Goal: Task Accomplishment & Management: Manage account settings

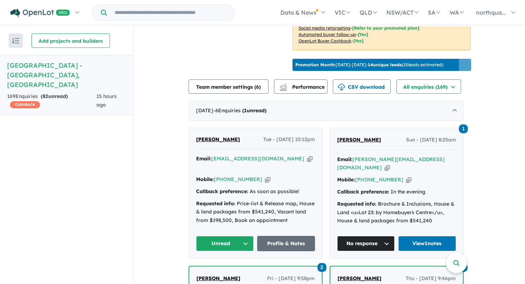
scroll to position [226, 0]
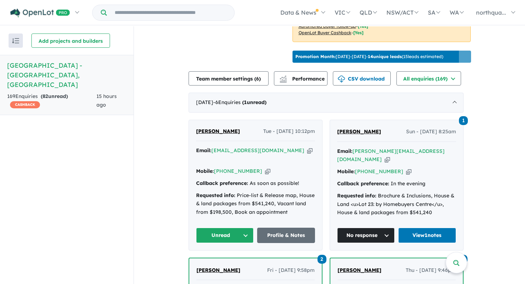
click at [214, 128] on span "[PERSON_NAME]" at bounding box center [218, 131] width 44 height 6
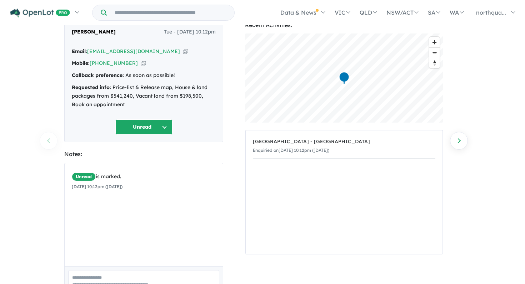
scroll to position [30, 0]
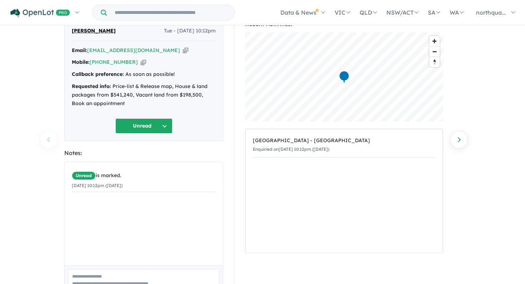
click at [164, 130] on button "Unread" at bounding box center [143, 125] width 57 height 15
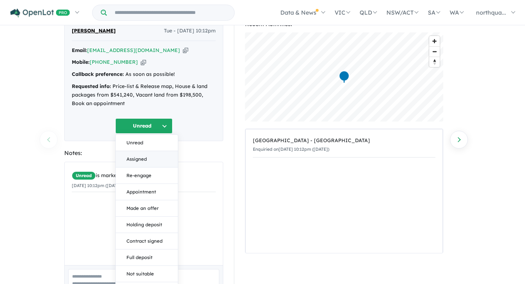
click at [154, 158] on button "Assigned" at bounding box center [147, 159] width 62 height 16
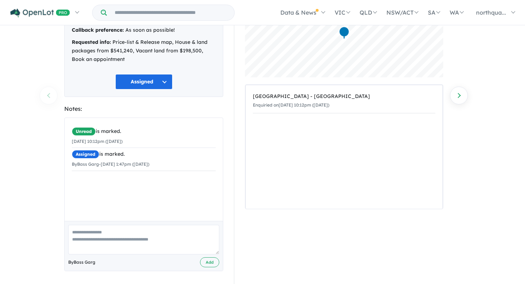
scroll to position [76, 0]
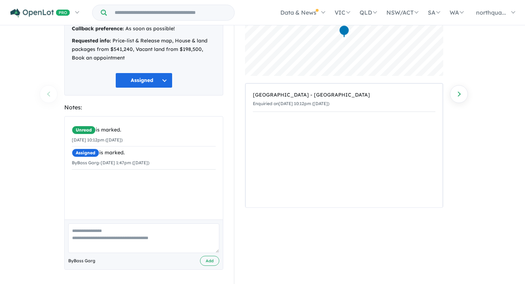
click at [144, 227] on textarea at bounding box center [143, 239] width 151 height 30
type textarea "**********"
click at [213, 262] on button "Add" at bounding box center [209, 261] width 19 height 10
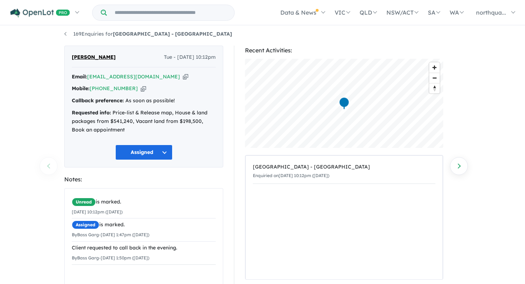
scroll to position [0, 0]
